Goal: Task Accomplishment & Management: Manage account settings

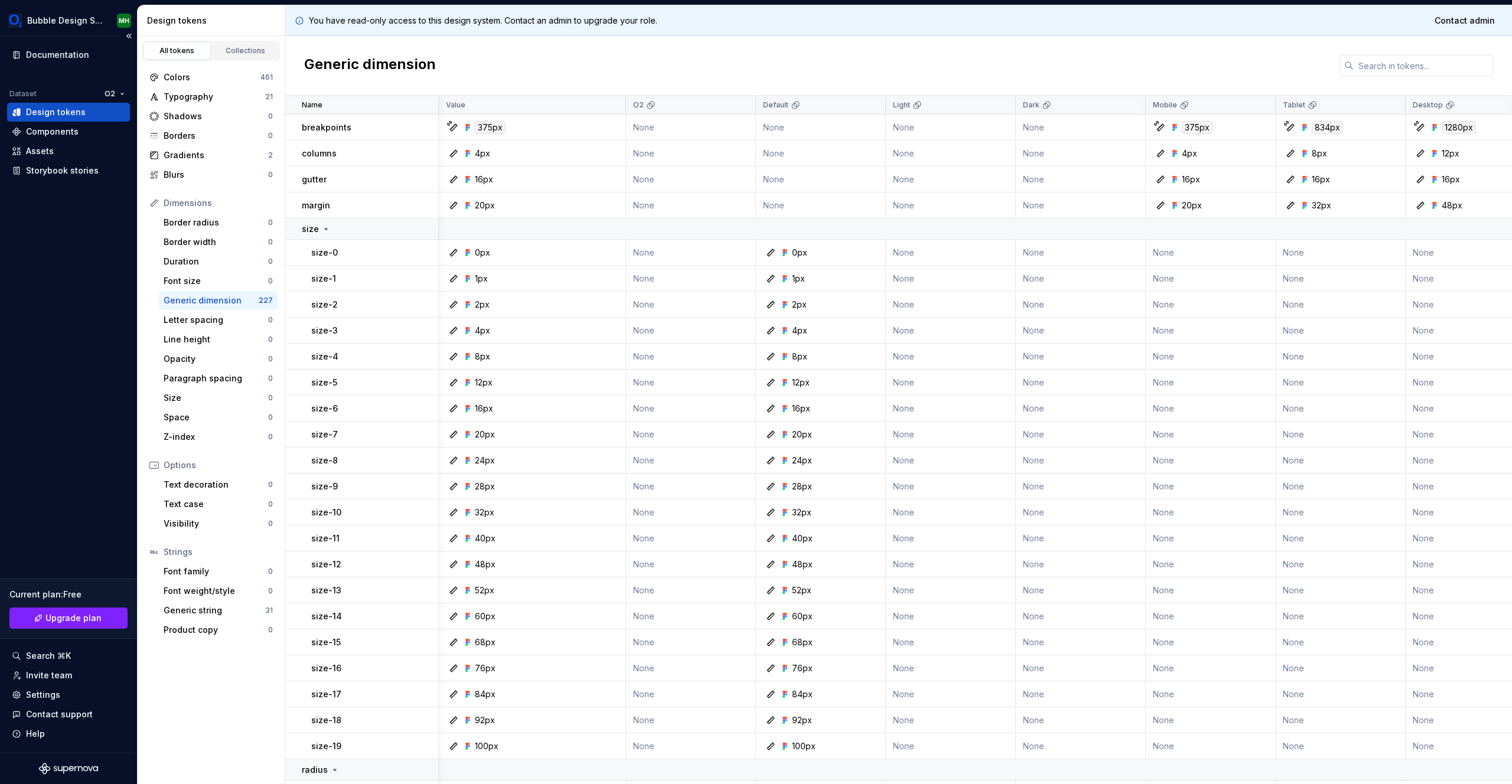
scroll to position [0, 380]
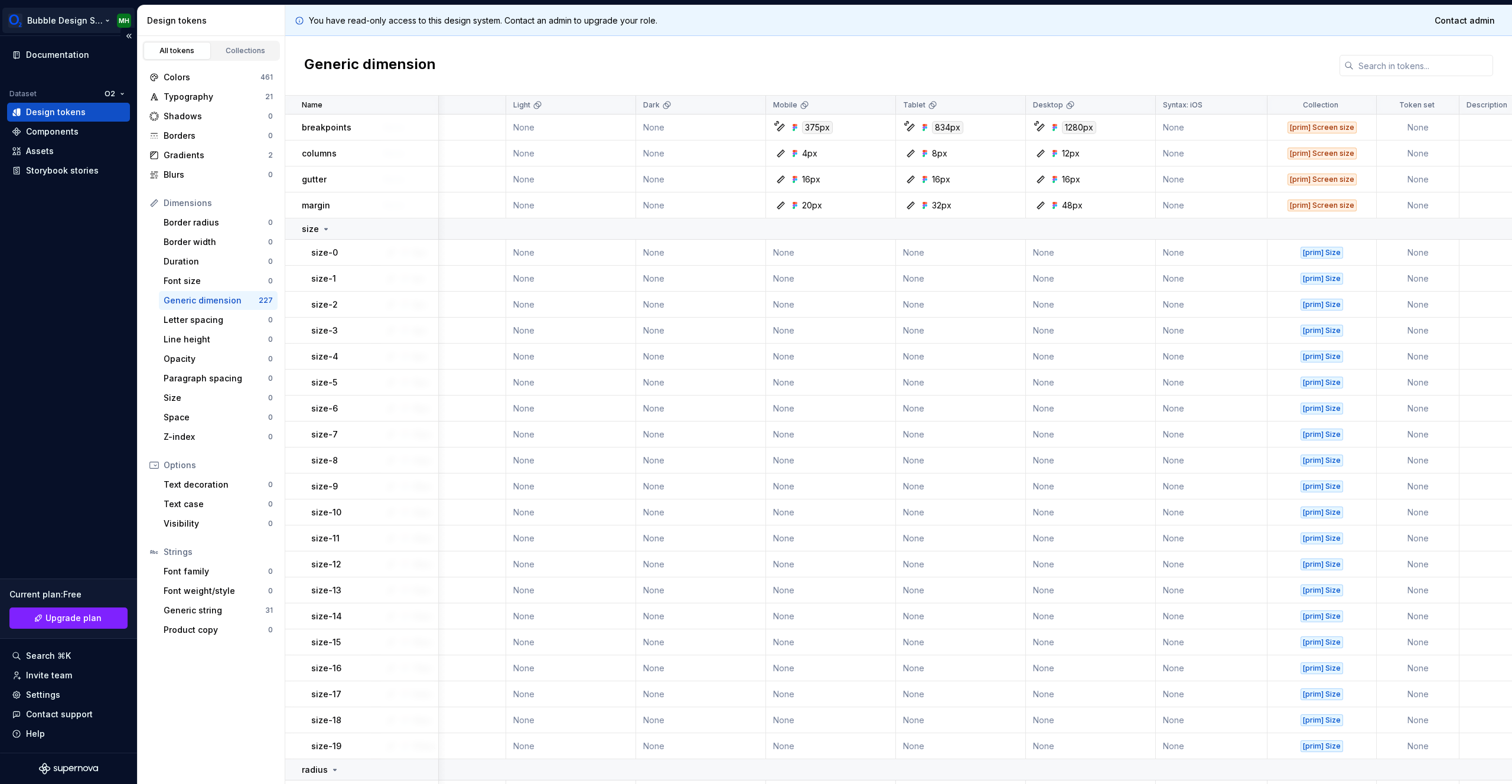
click at [77, 27] on html "Bubble Design System MH Documentation Dataset O2 Design tokens Components Asset…" at bounding box center [756, 392] width 1512 height 784
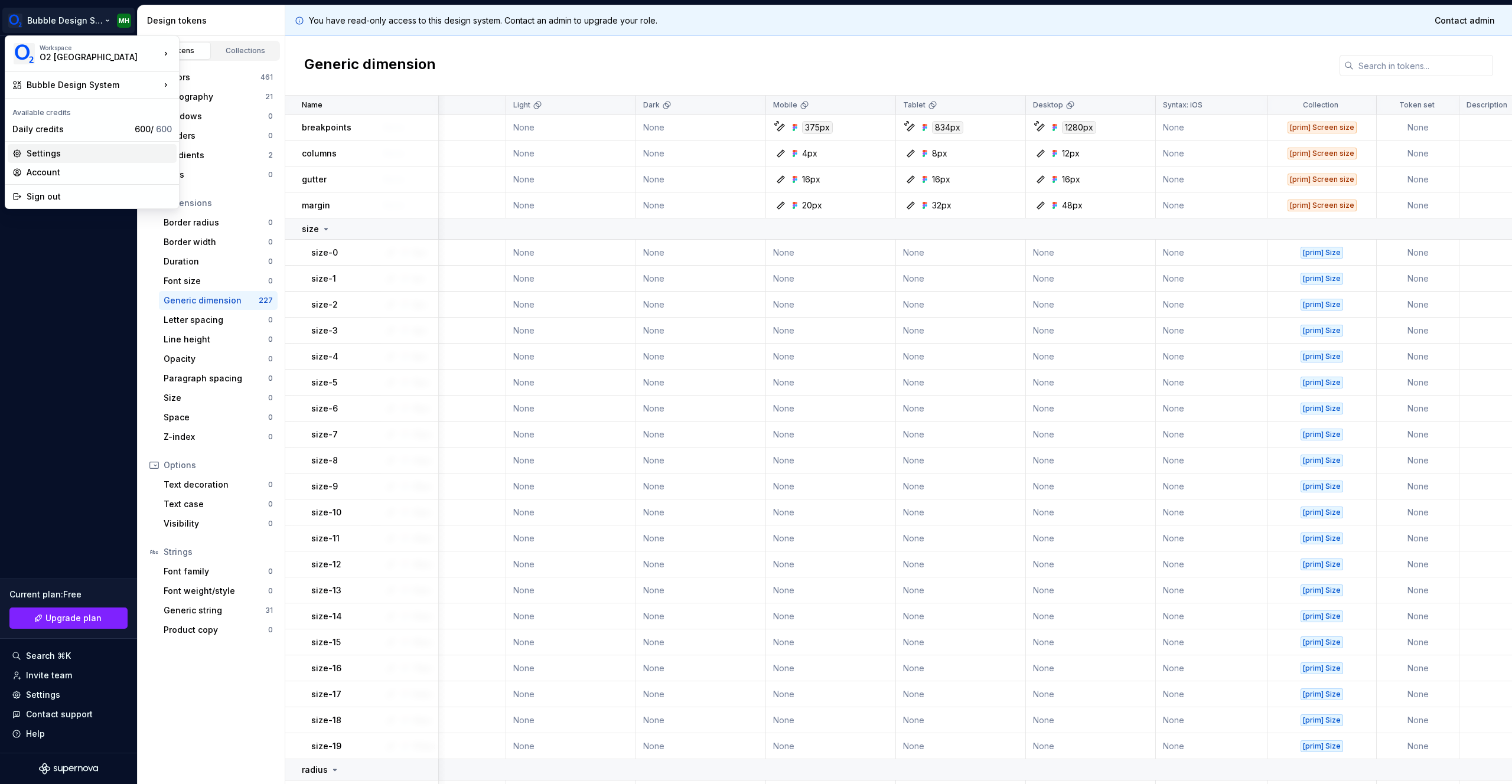
click at [46, 151] on div "Settings" at bounding box center [99, 153] width 145 height 12
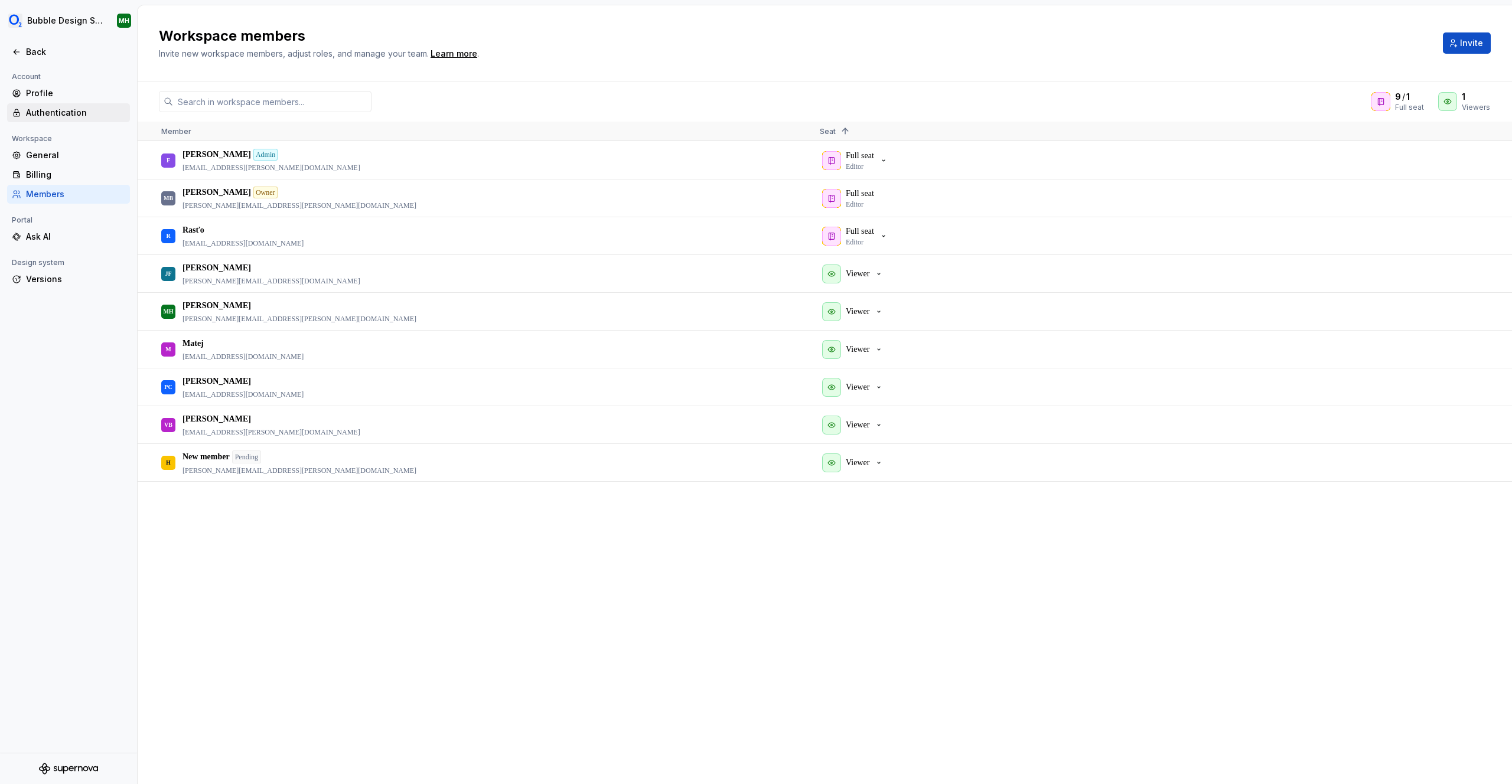
click at [77, 111] on div "Authentication" at bounding box center [76, 113] width 99 height 12
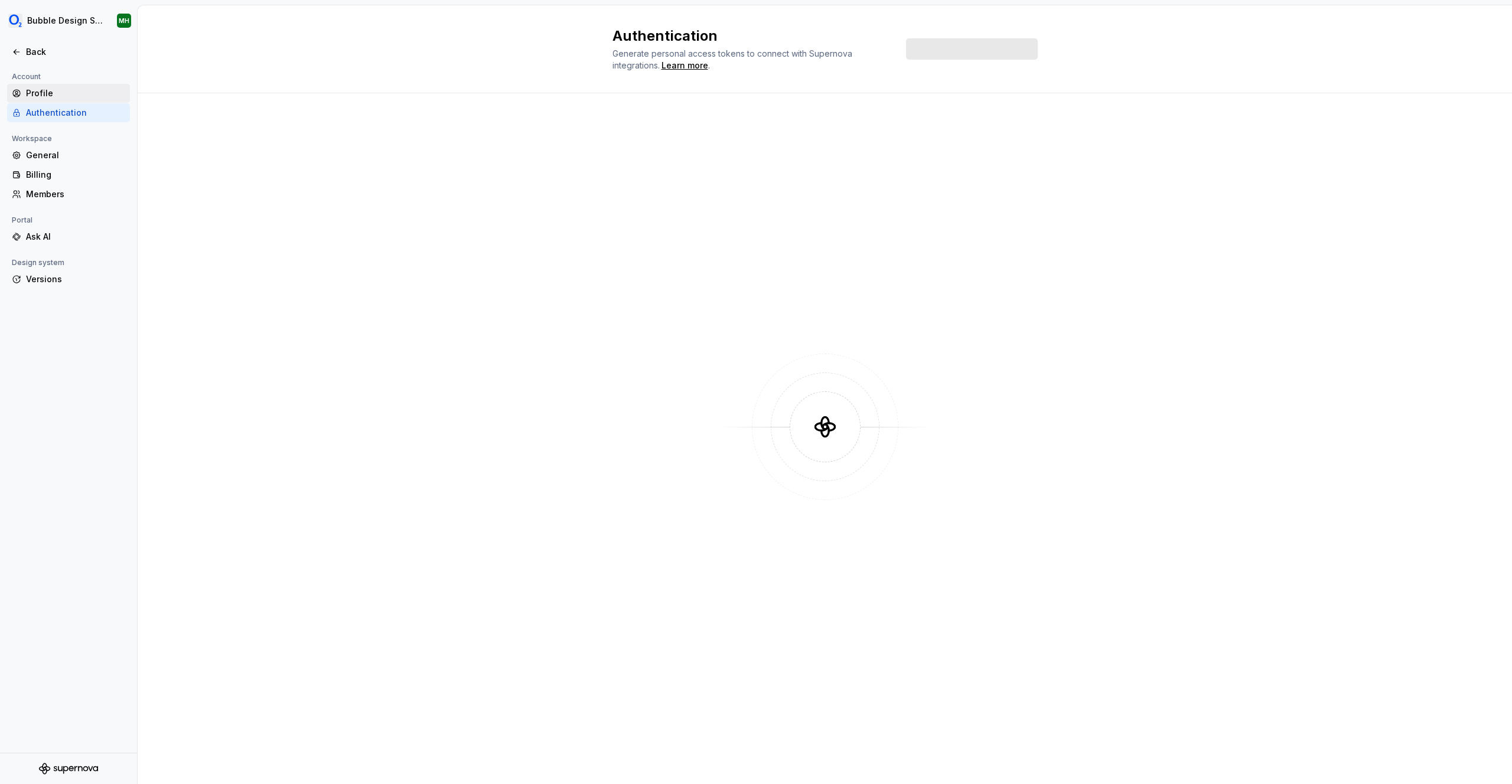
click at [65, 94] on div "Profile" at bounding box center [76, 93] width 99 height 12
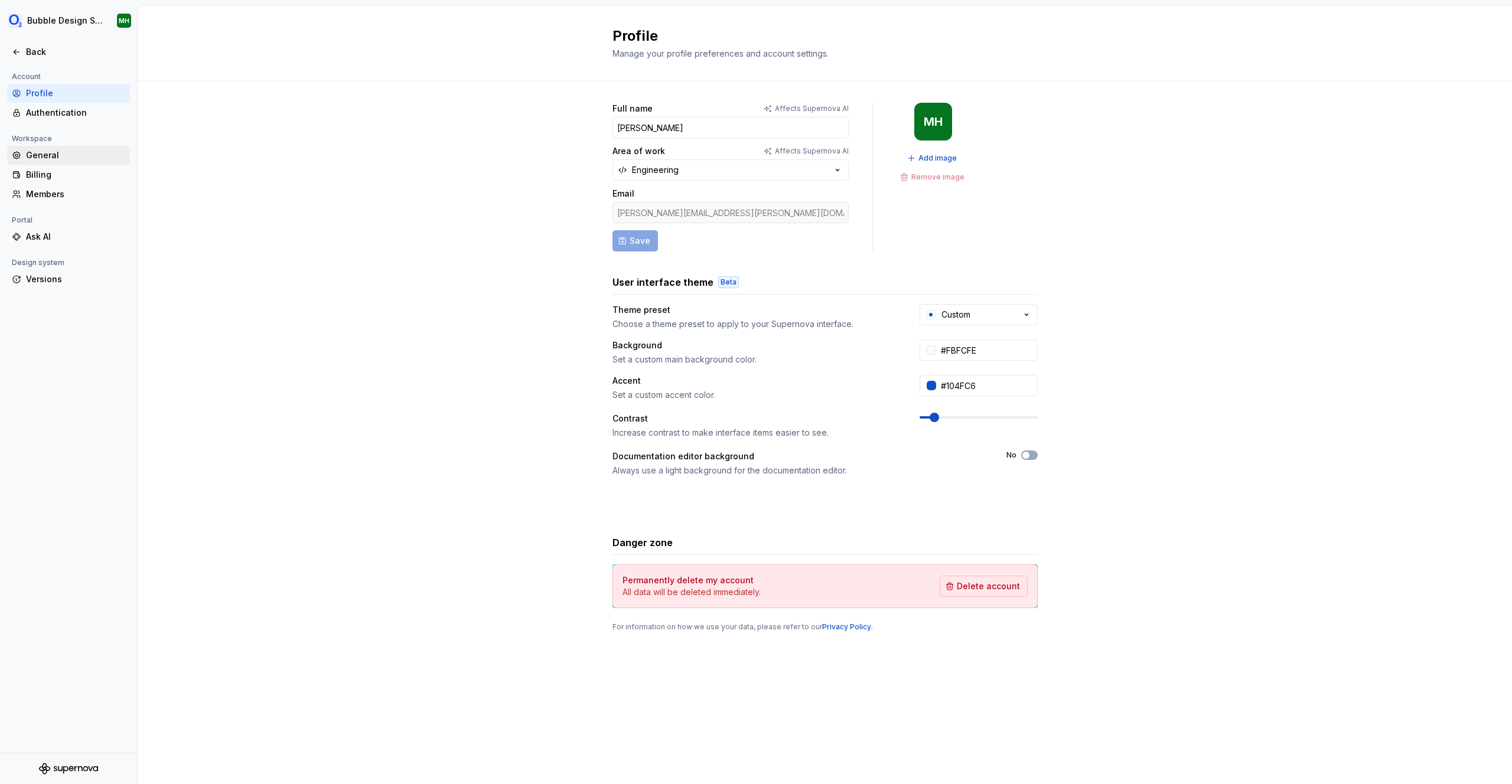
click at [43, 150] on div "General" at bounding box center [76, 155] width 99 height 12
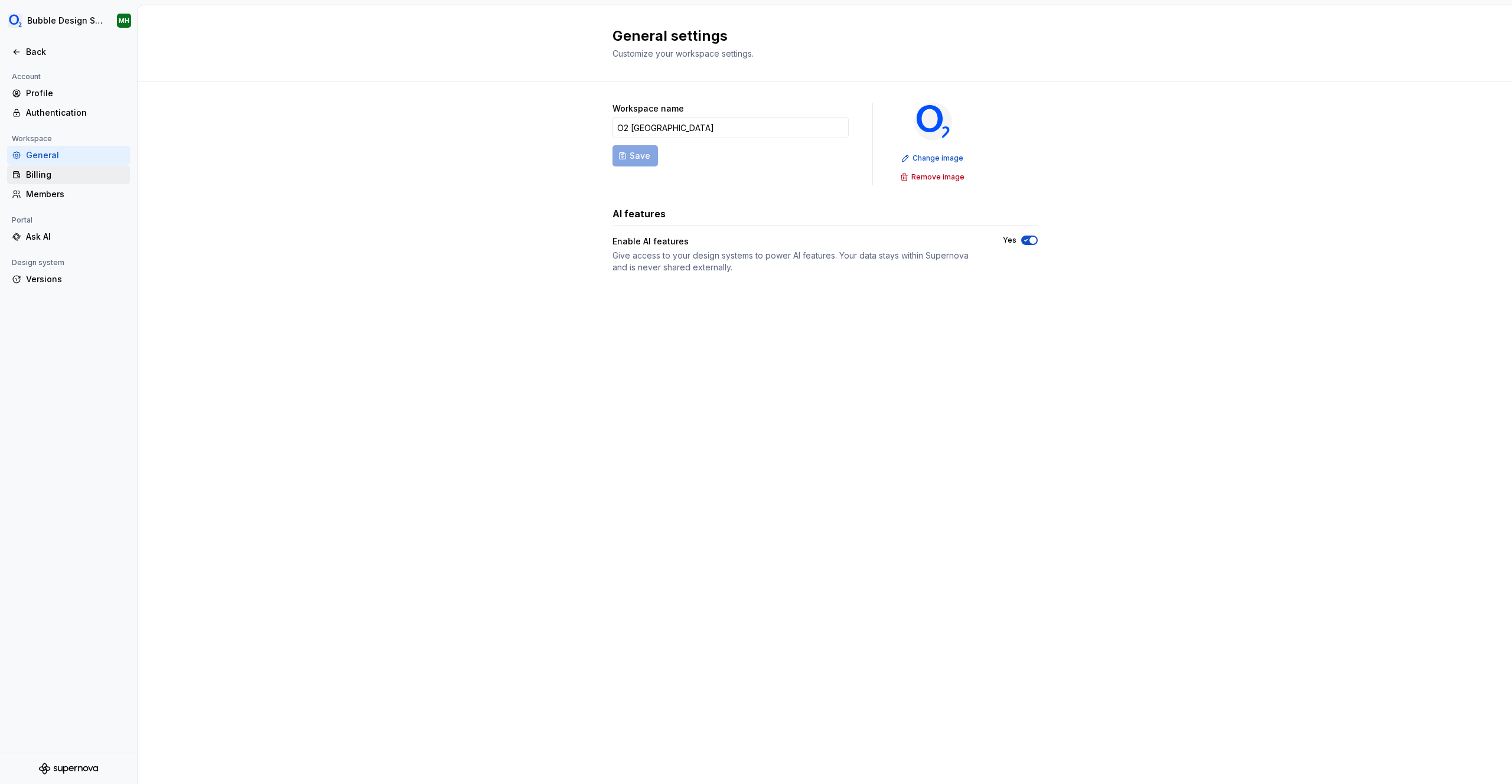
click at [45, 170] on div "Billing" at bounding box center [76, 174] width 99 height 12
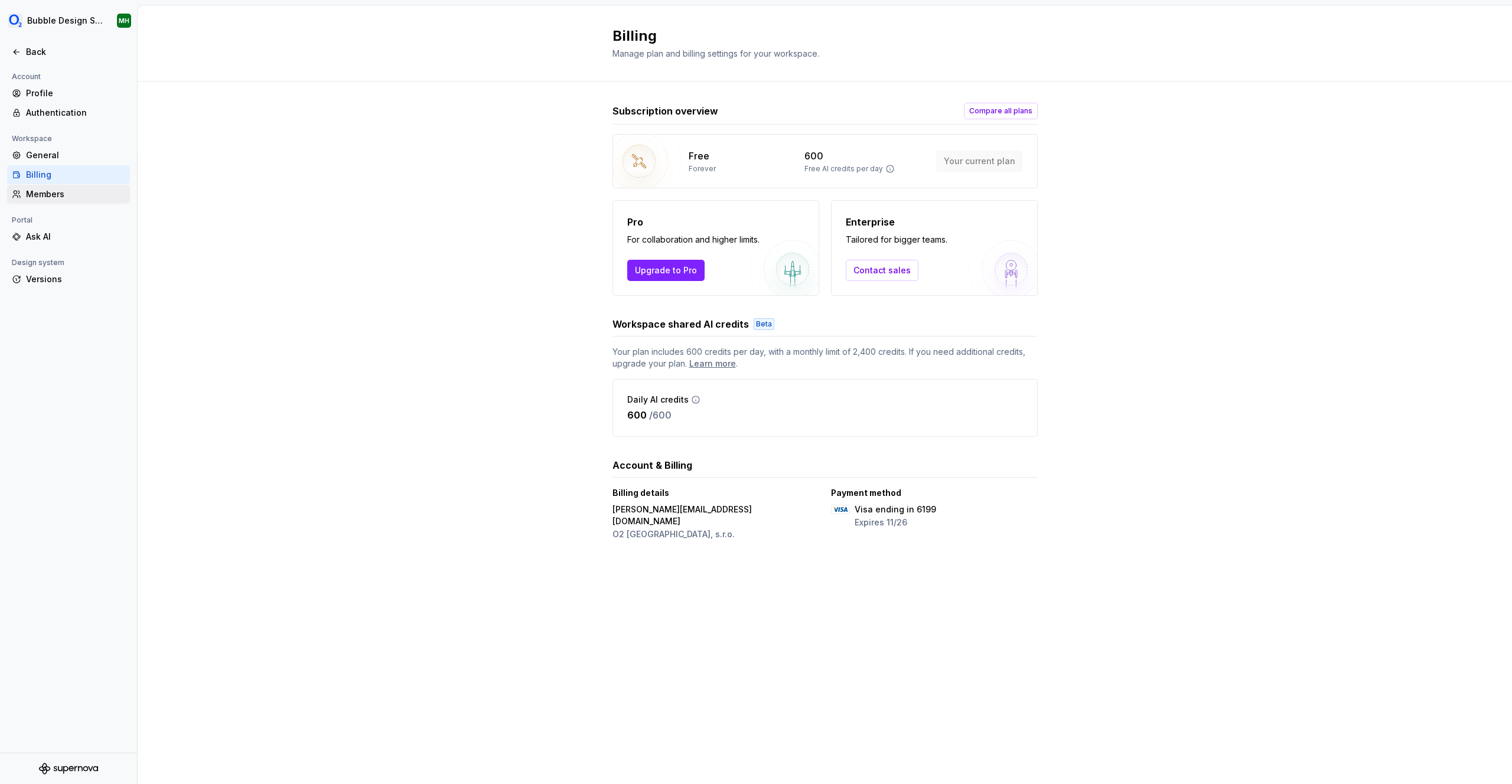
click at [51, 190] on div "Members" at bounding box center [76, 194] width 99 height 12
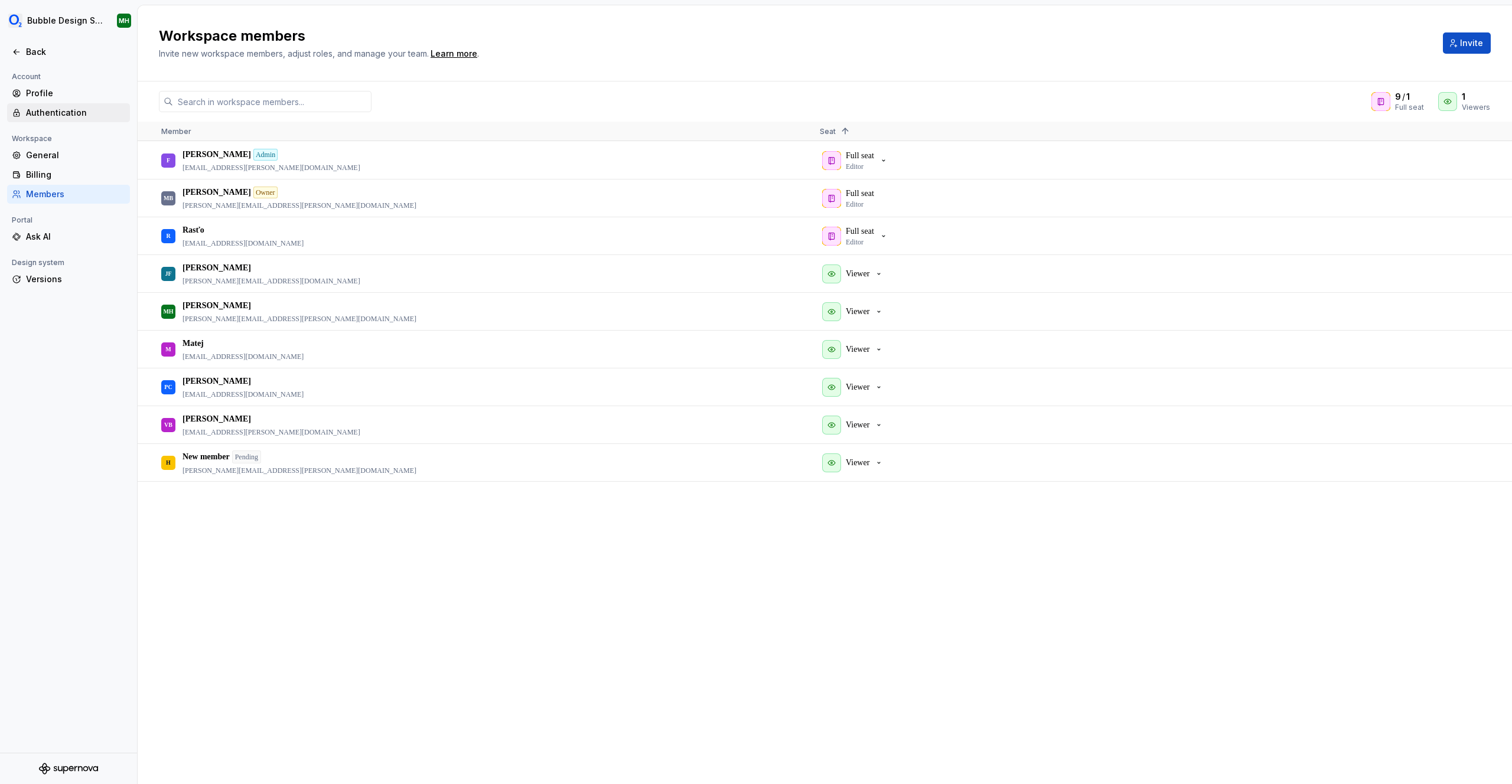
click at [76, 110] on div "Authentication" at bounding box center [76, 113] width 99 height 12
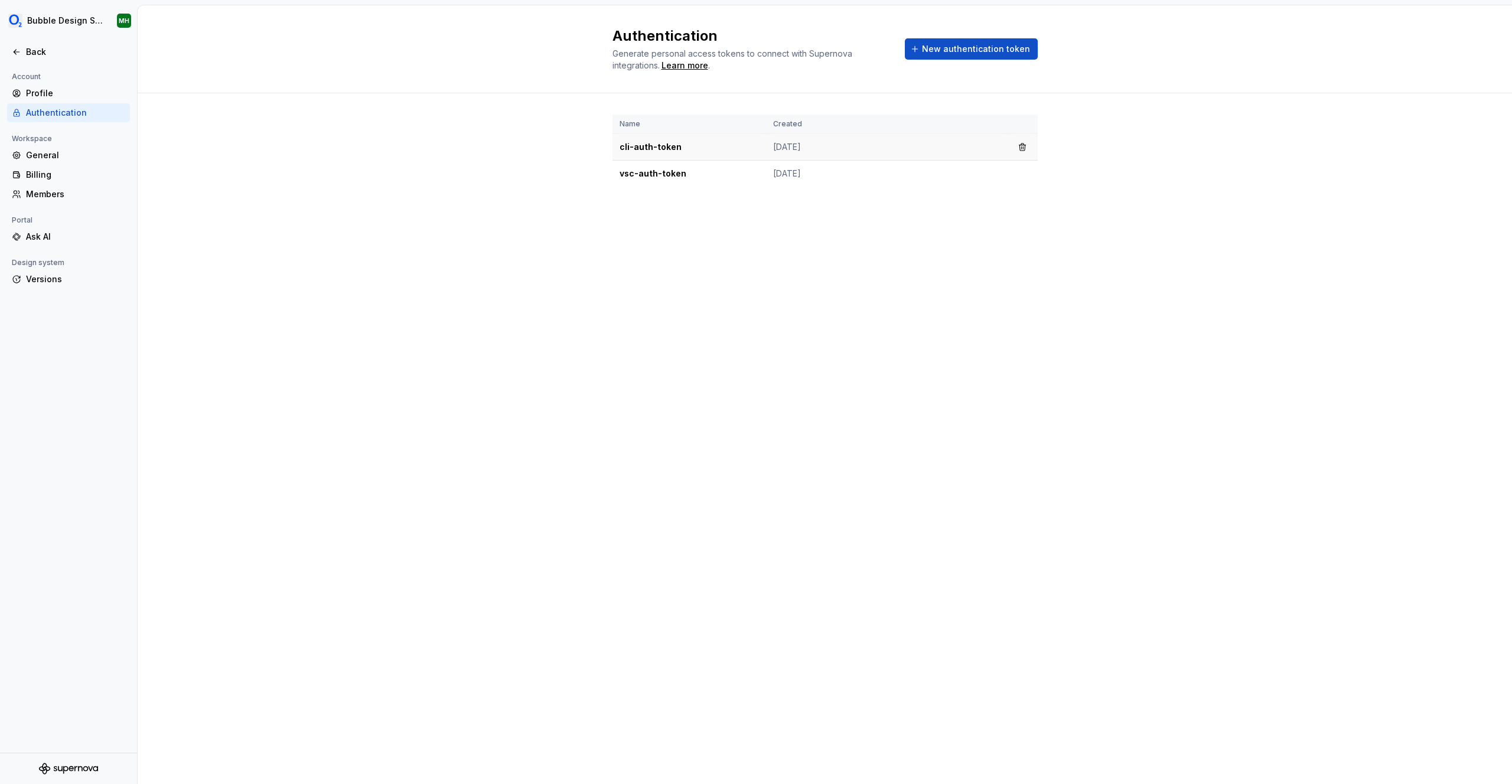
click at [659, 147] on td "cli-auth-token" at bounding box center [689, 147] width 154 height 26
drag, startPoint x: 617, startPoint y: 147, endPoint x: 776, endPoint y: 147, distance: 159.0
click at [776, 147] on tr "cli-auth-token Sep 11, 2024" at bounding box center [825, 147] width 425 height 26
click at [704, 172] on td "vsc-auth-token" at bounding box center [689, 174] width 154 height 26
drag, startPoint x: 618, startPoint y: 177, endPoint x: 706, endPoint y: 177, distance: 88.0
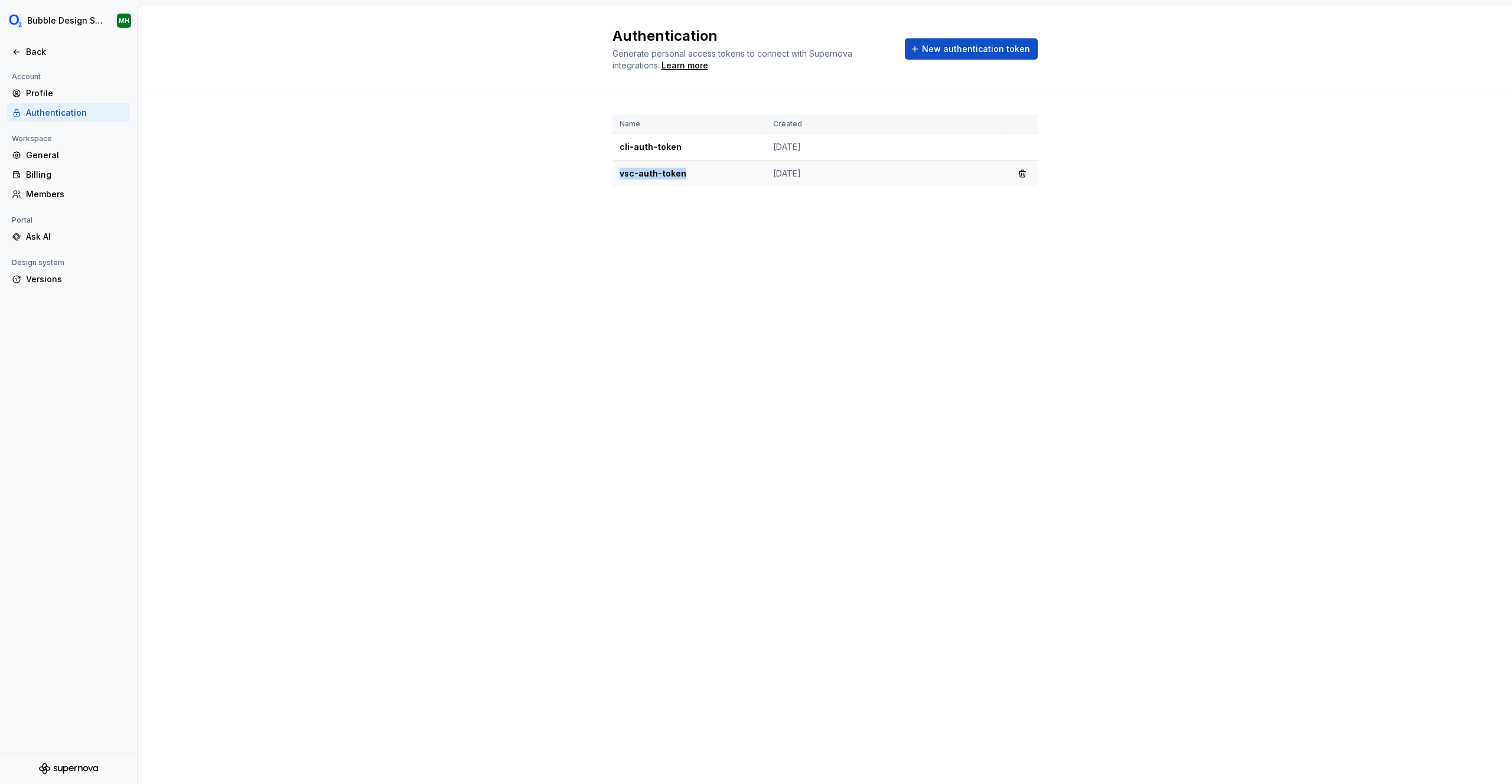
click at [706, 177] on td "vsc-auth-token" at bounding box center [689, 174] width 154 height 26
click at [681, 171] on td "vsc-auth-token" at bounding box center [689, 174] width 154 height 26
click at [1022, 172] on button "button" at bounding box center [1021, 173] width 16 height 16
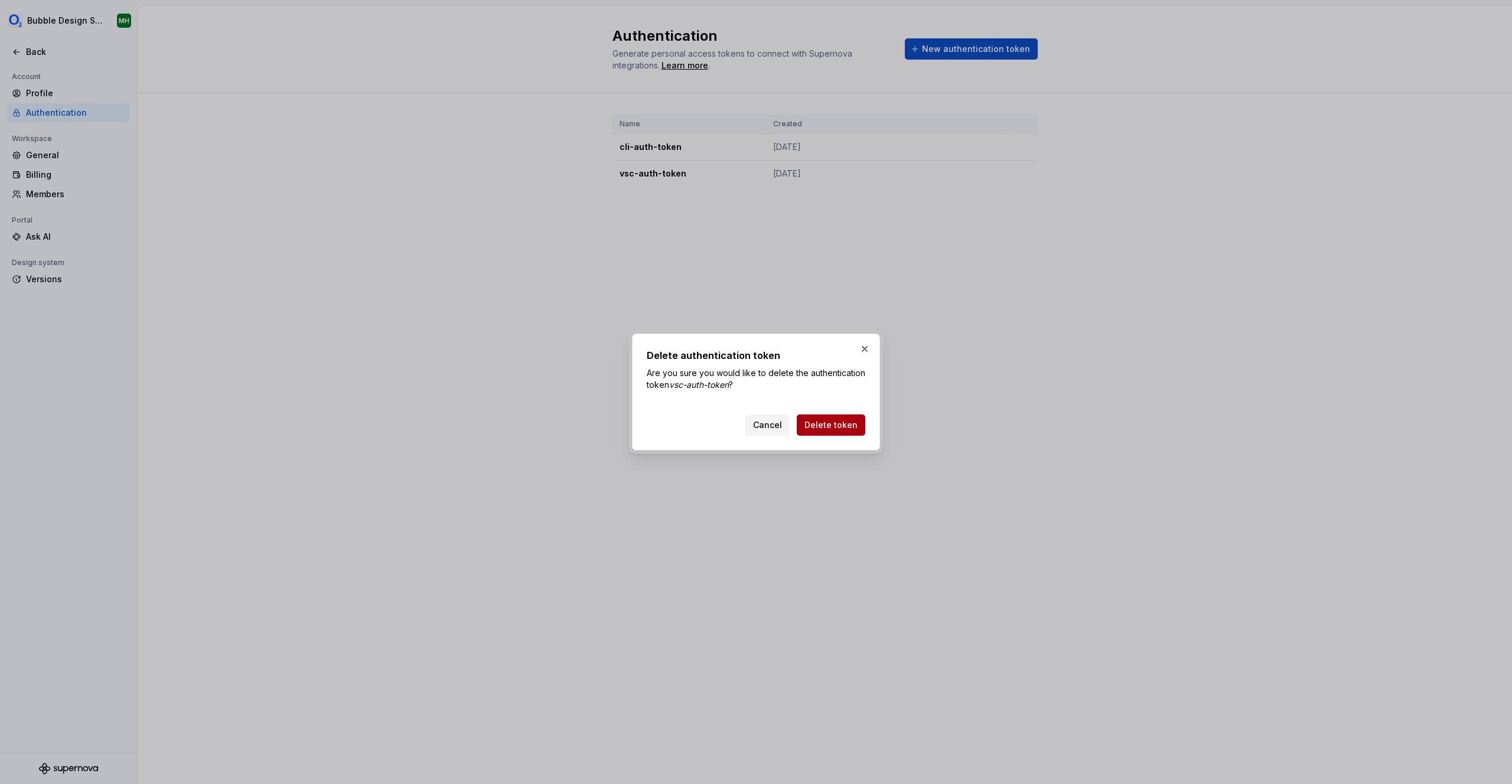
click at [852, 422] on span "Delete token" at bounding box center [831, 425] width 53 height 12
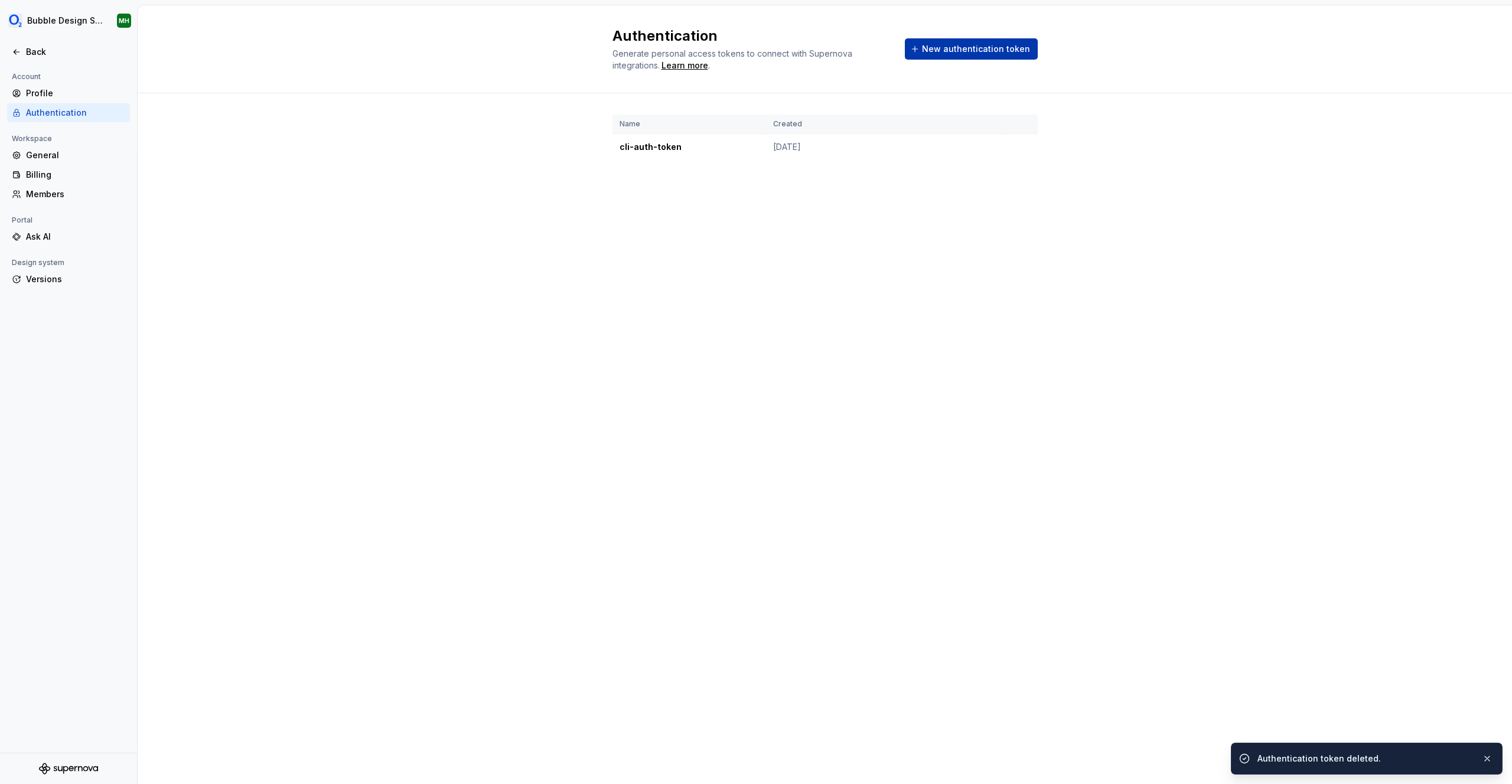
click at [973, 55] on button "New authentication token" at bounding box center [970, 49] width 133 height 21
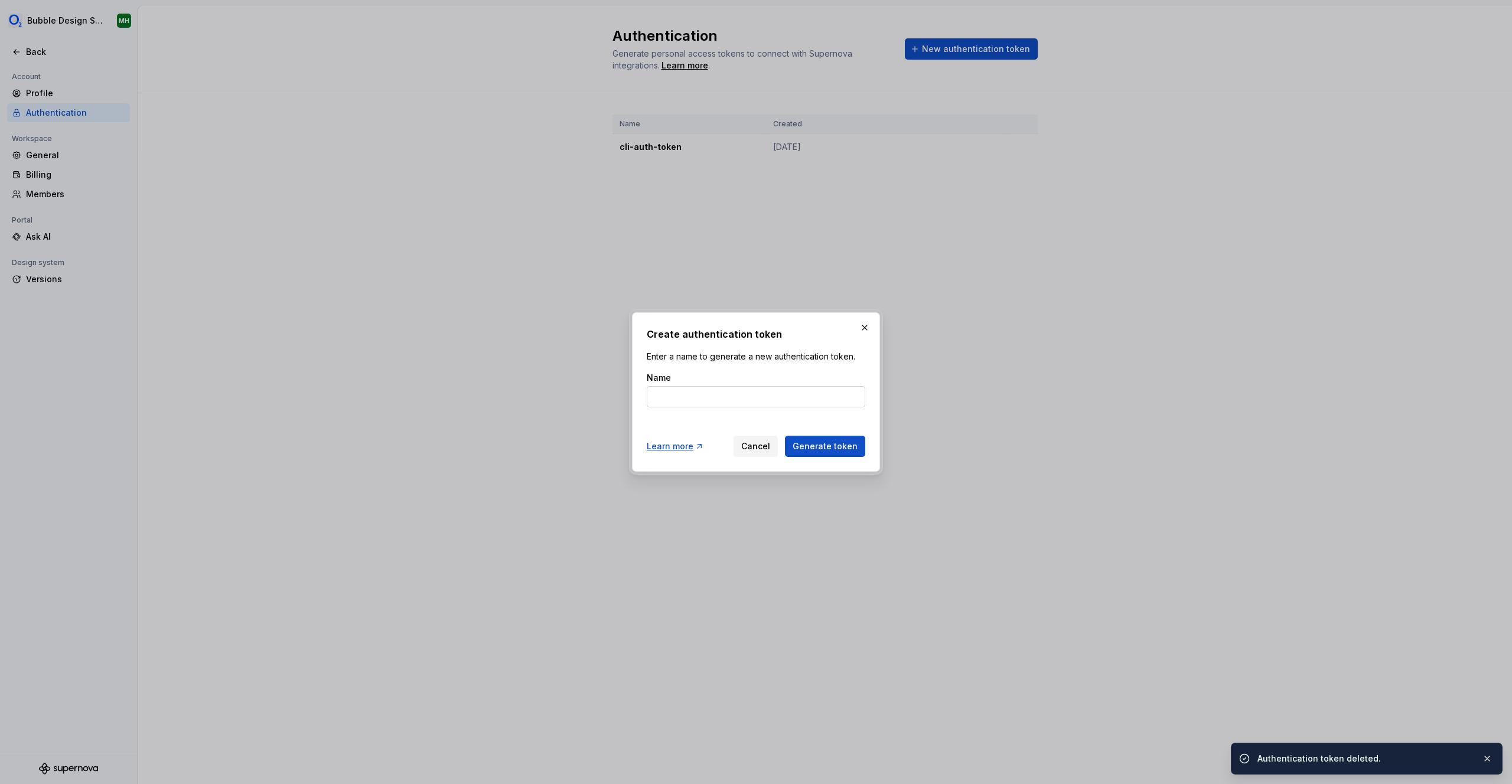
click at [715, 403] on input "Name" at bounding box center [756, 397] width 218 height 21
type input "vsc-auth-token"
click at [844, 451] on span "Generate token" at bounding box center [825, 446] width 65 height 12
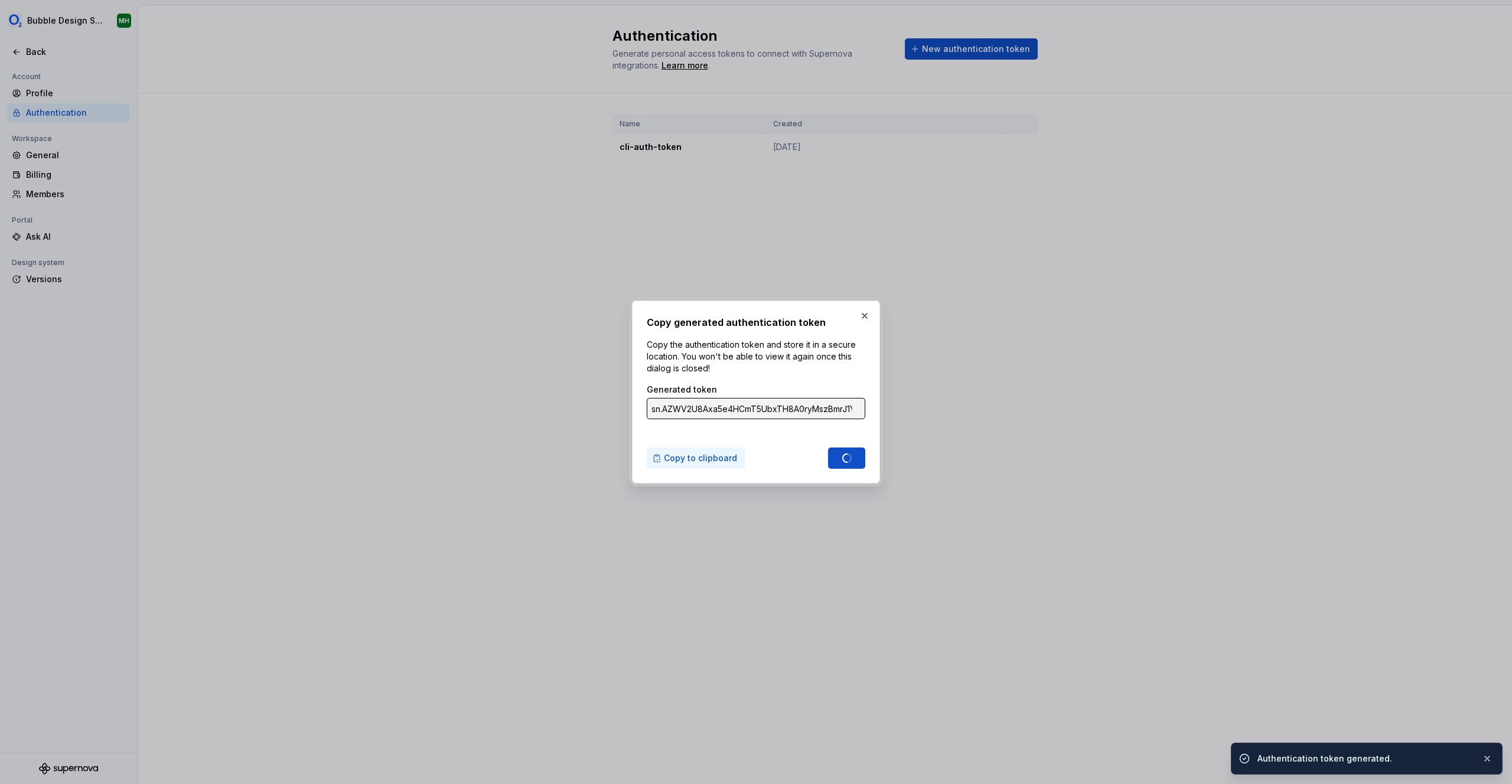
click at [718, 454] on span "Copy to clipboard" at bounding box center [700, 458] width 73 height 12
click at [858, 454] on button "Done" at bounding box center [846, 458] width 37 height 21
